Goal: Check status: Check status

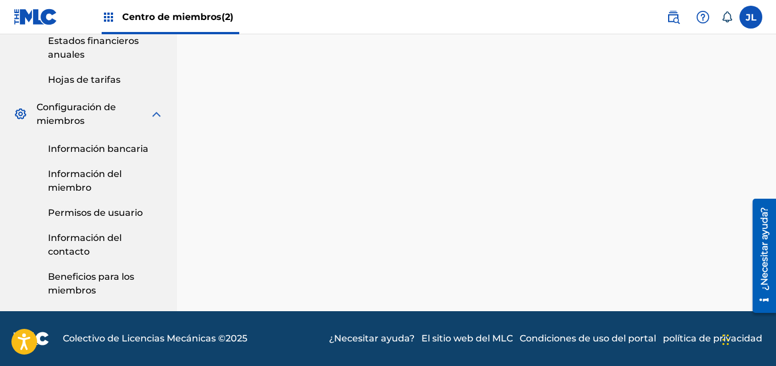
click at [37, 11] on img at bounding box center [36, 17] width 44 height 17
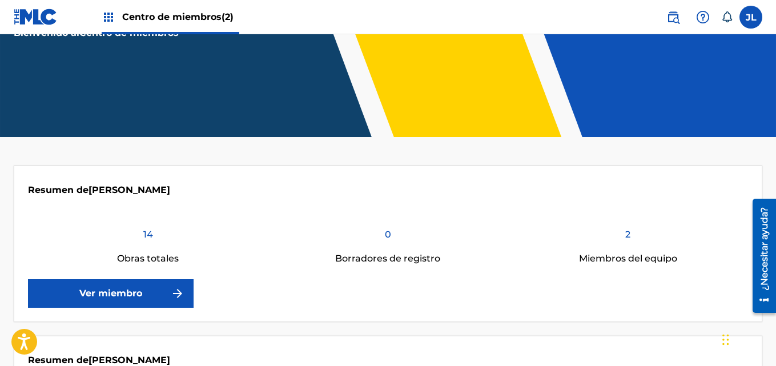
scroll to position [267, 0]
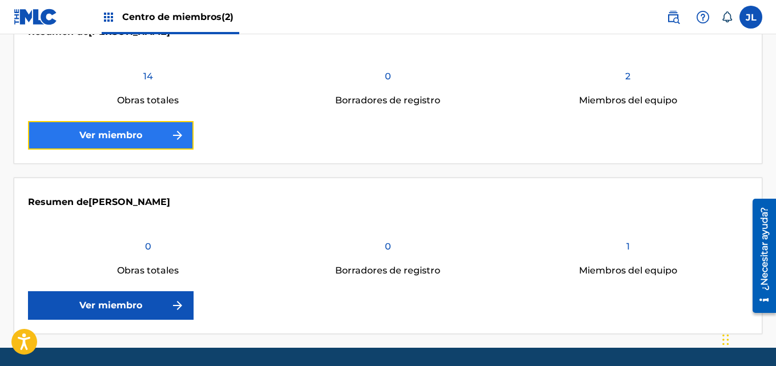
click at [131, 145] on link "Ver miembro" at bounding box center [111, 135] width 166 height 29
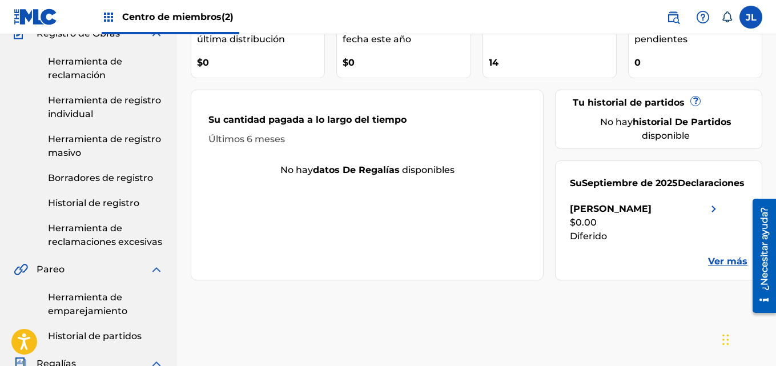
scroll to position [133, 0]
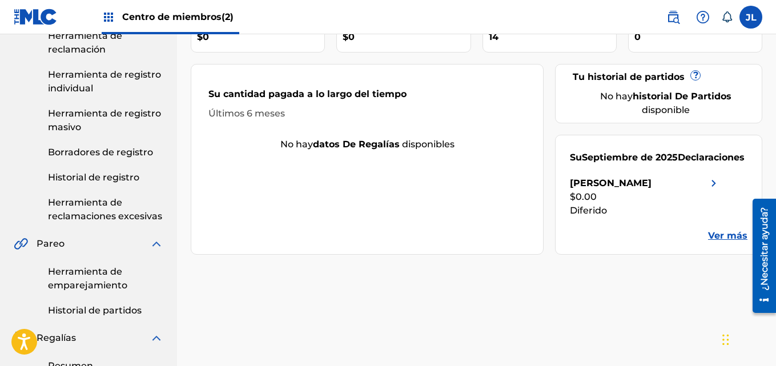
click at [734, 236] on font "Ver más" at bounding box center [727, 235] width 39 height 11
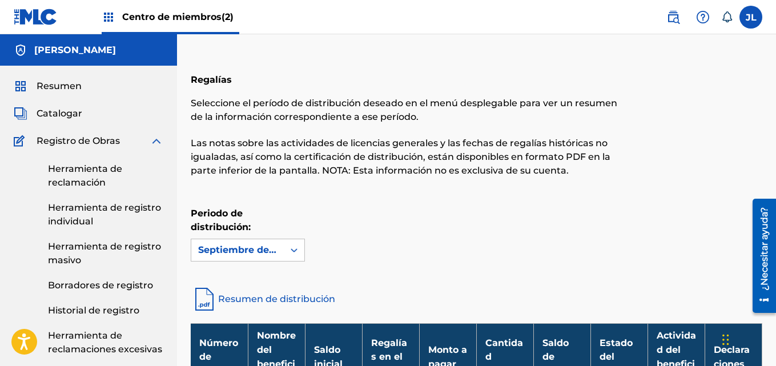
click at [39, 22] on img at bounding box center [36, 17] width 44 height 17
